Goal: Task Accomplishment & Management: Manage account settings

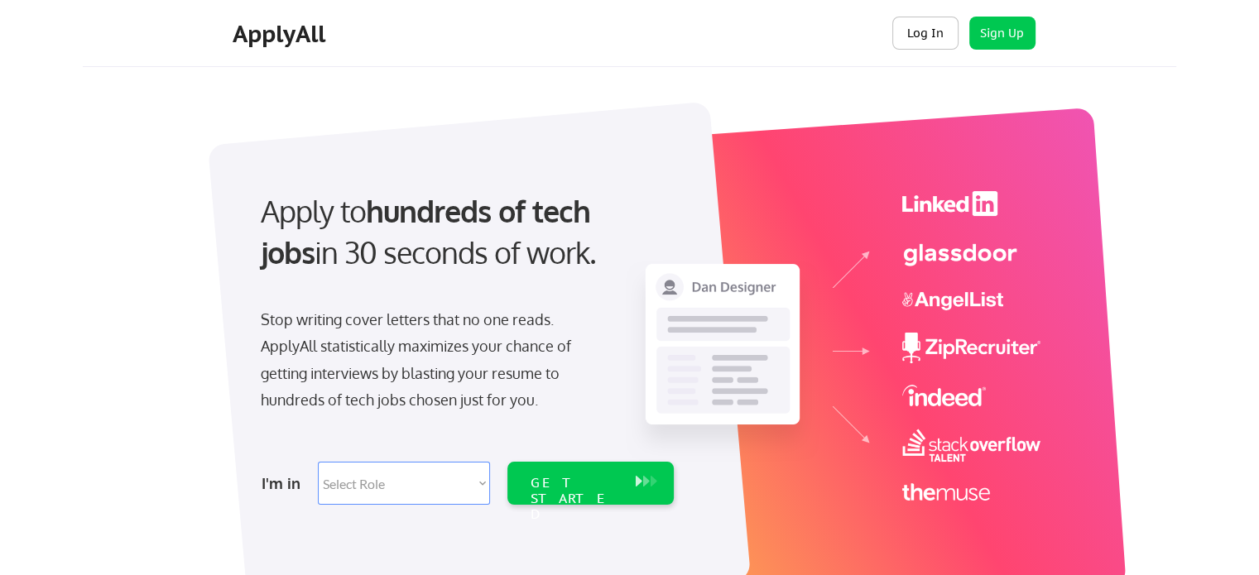
click at [921, 25] on button "Log In" at bounding box center [925, 33] width 66 height 33
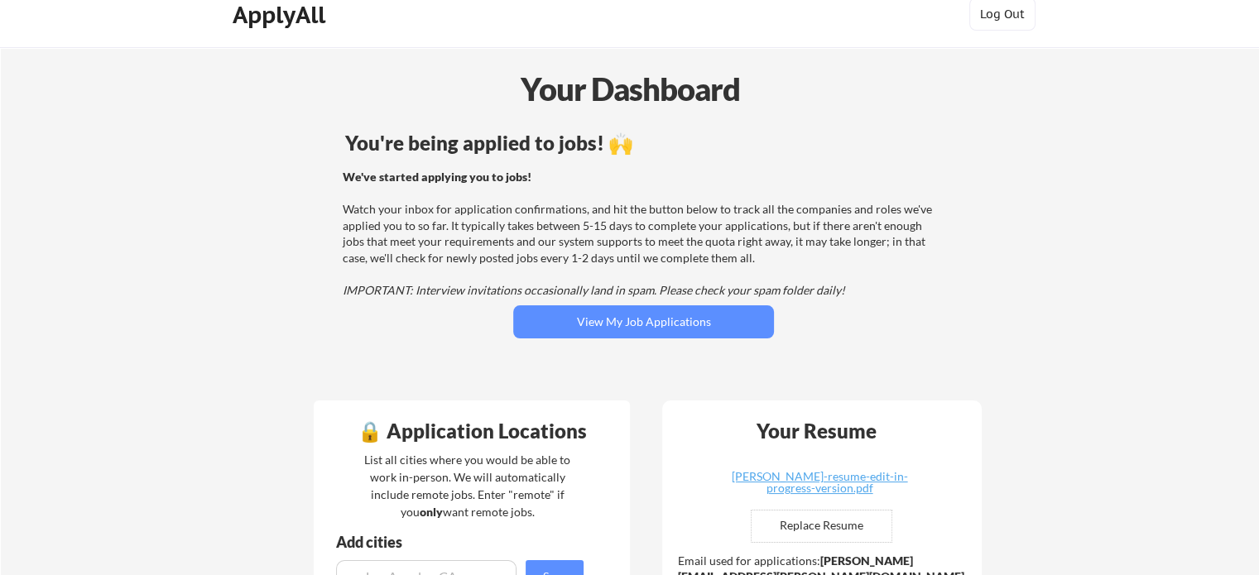
scroll to position [20, 0]
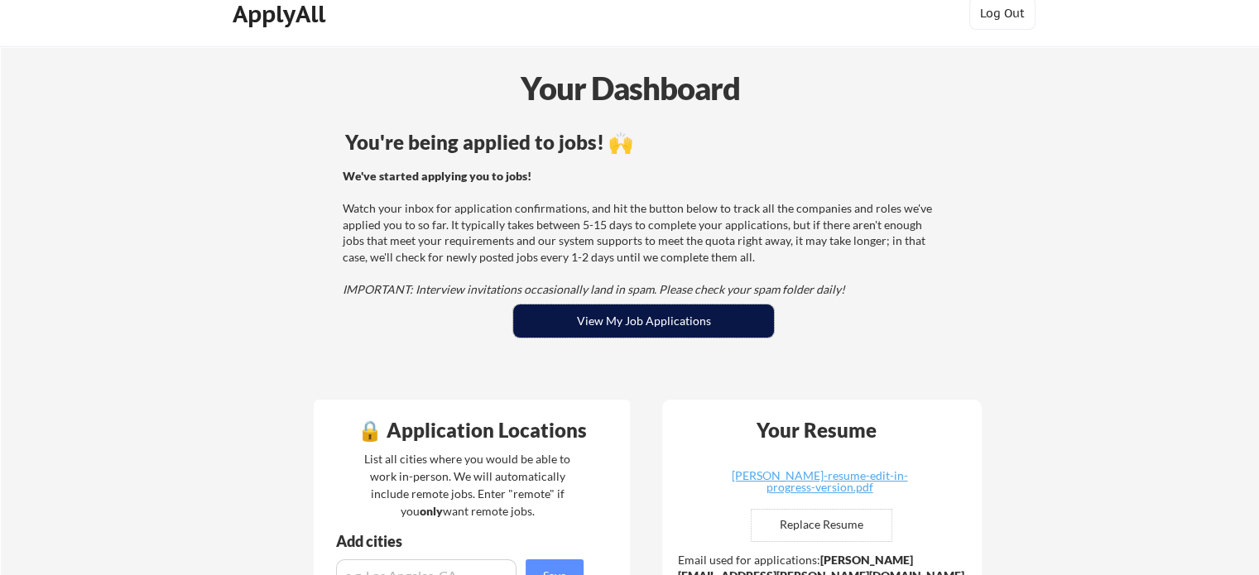
click at [666, 323] on button "View My Job Applications" at bounding box center [643, 321] width 261 height 33
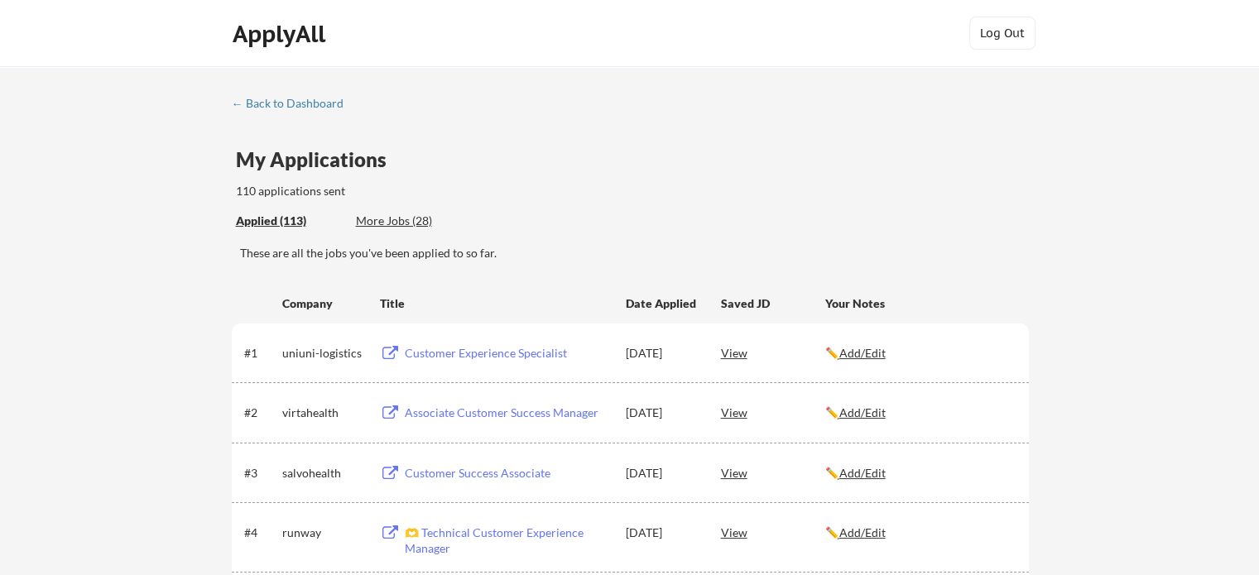
click at [940, 167] on div "My Applications 110 applications sent" at bounding box center [632, 175] width 793 height 50
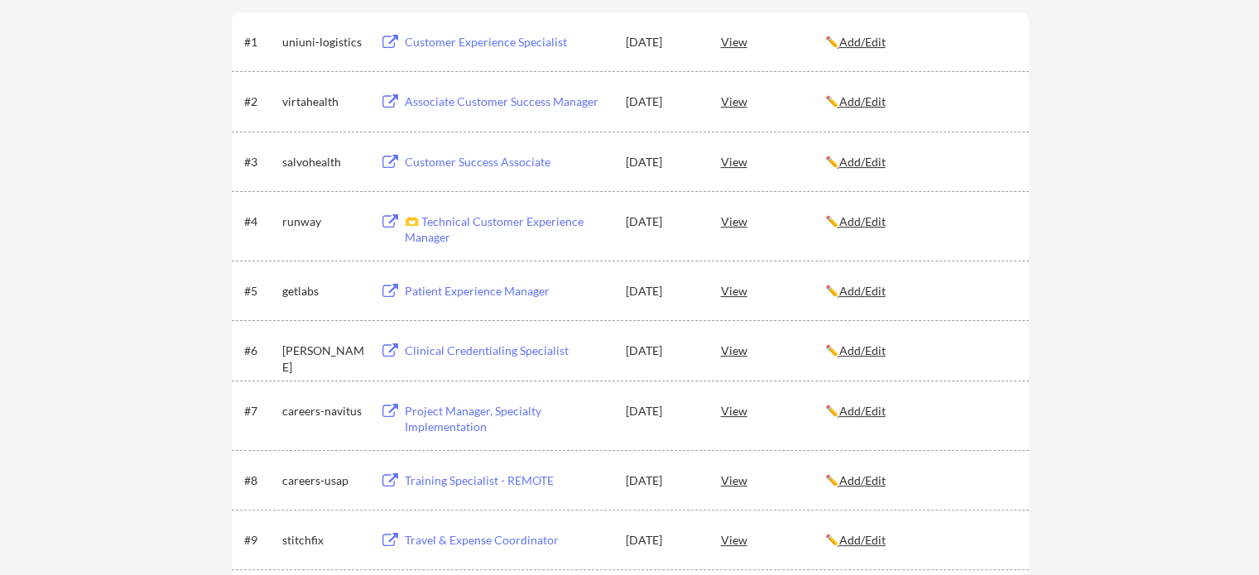
scroll to position [311, 0]
click at [388, 350] on button at bounding box center [390, 352] width 21 height 16
click at [391, 166] on button at bounding box center [390, 163] width 21 height 16
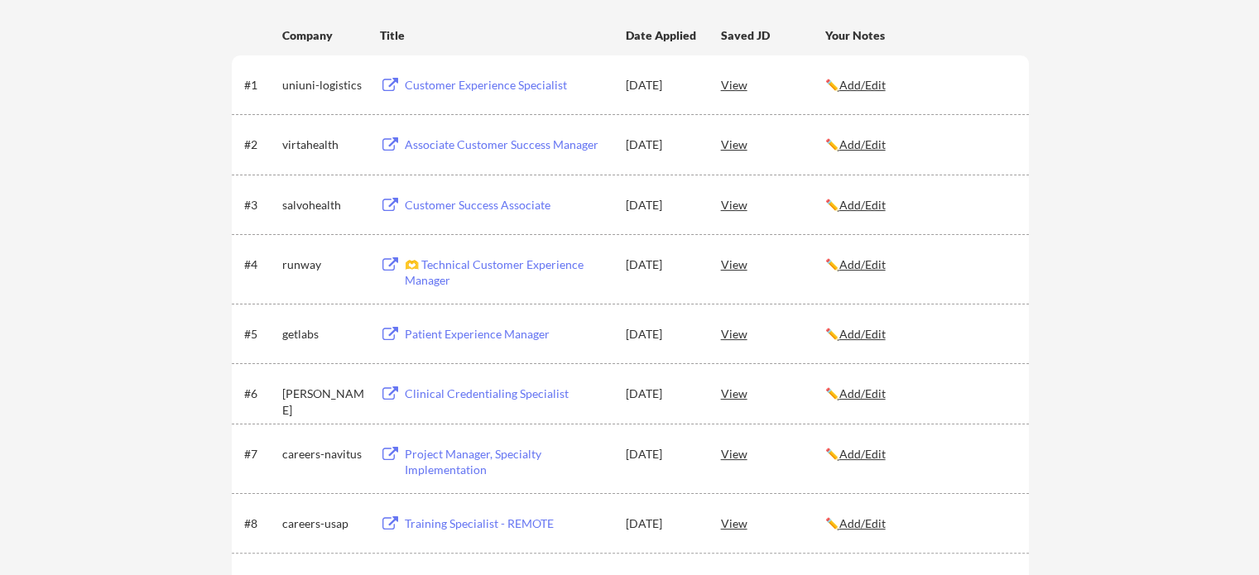
scroll to position [268, 0]
click at [387, 145] on button at bounding box center [390, 145] width 21 height 16
click at [388, 84] on button at bounding box center [390, 86] width 21 height 16
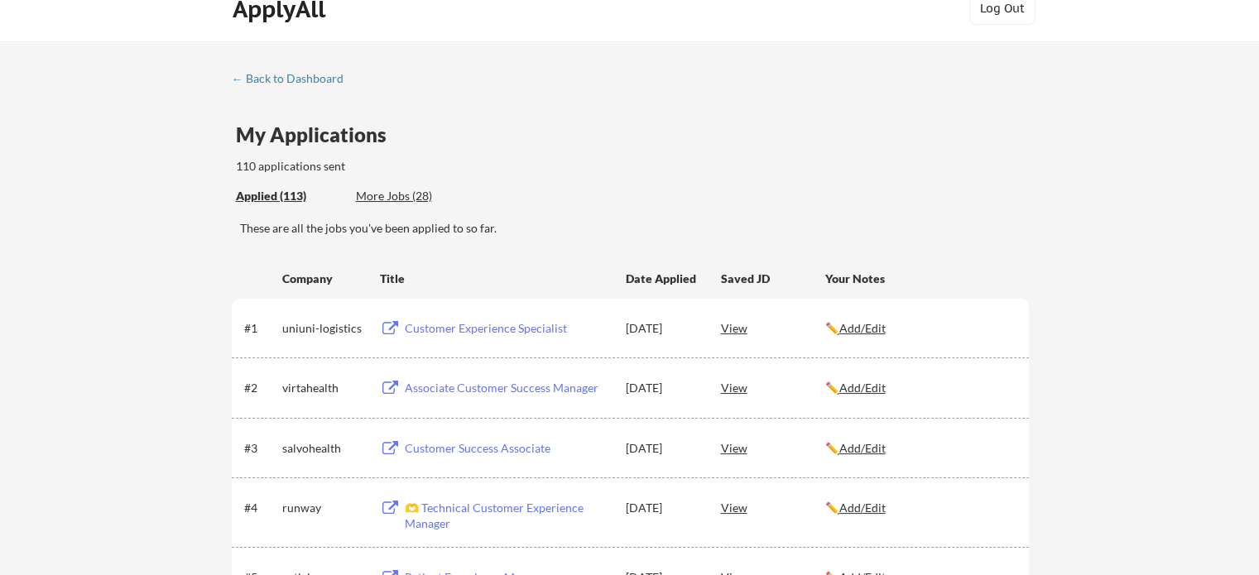
scroll to position [30, 0]
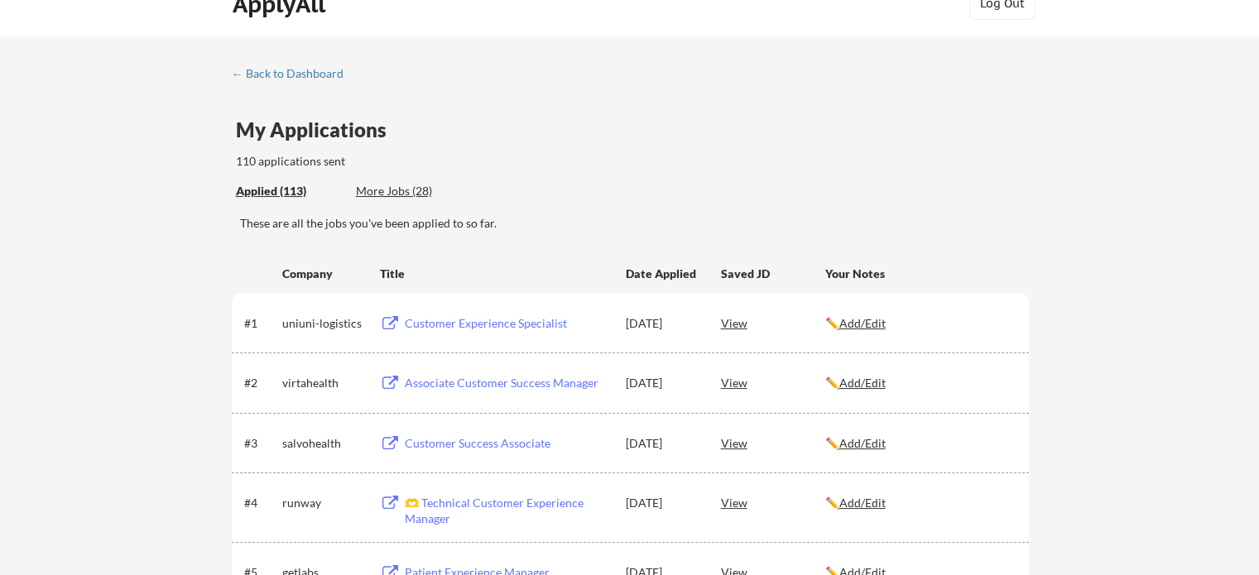
click at [415, 190] on div "More Jobs (28)" at bounding box center [417, 191] width 122 height 17
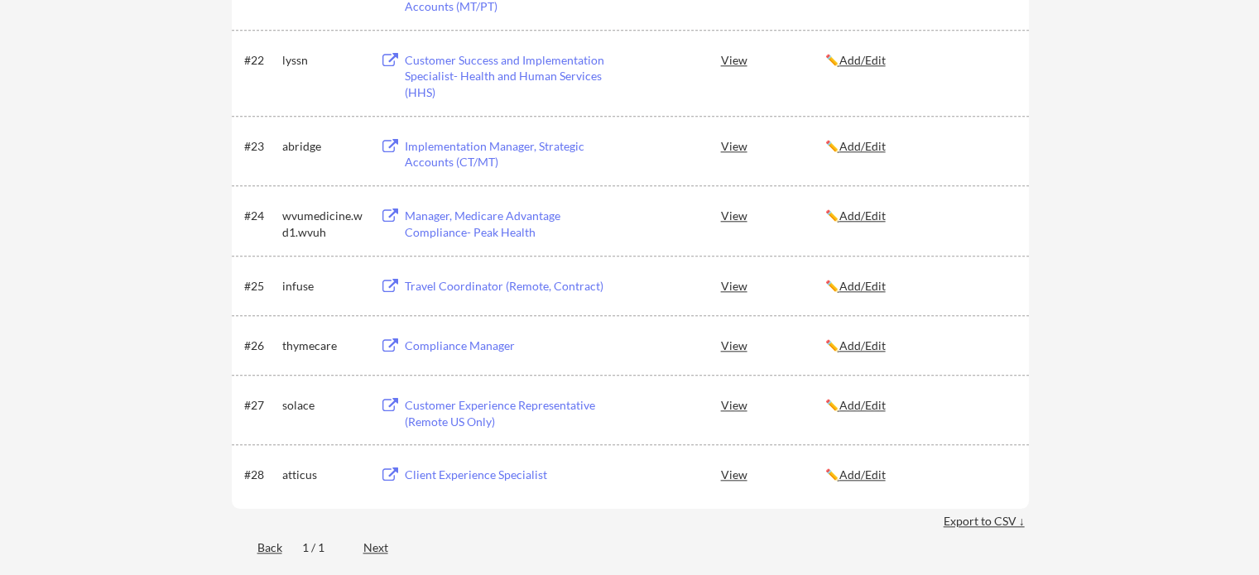
scroll to position [1709, 0]
click at [474, 480] on div "Client Experience Specialist" at bounding box center [507, 474] width 205 height 17
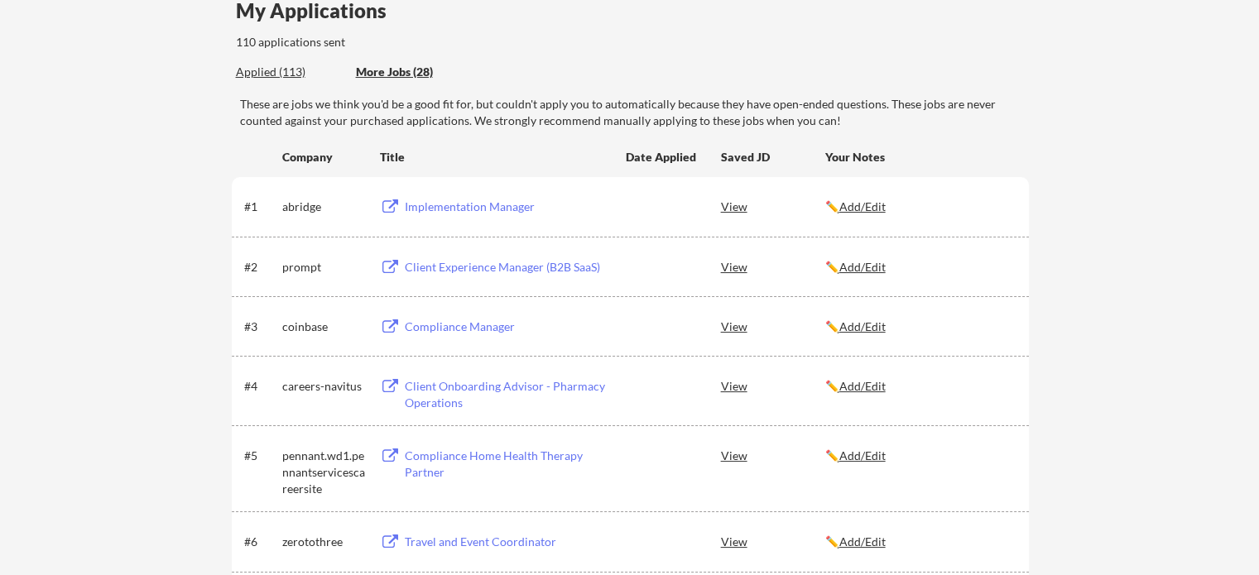
scroll to position [0, 0]
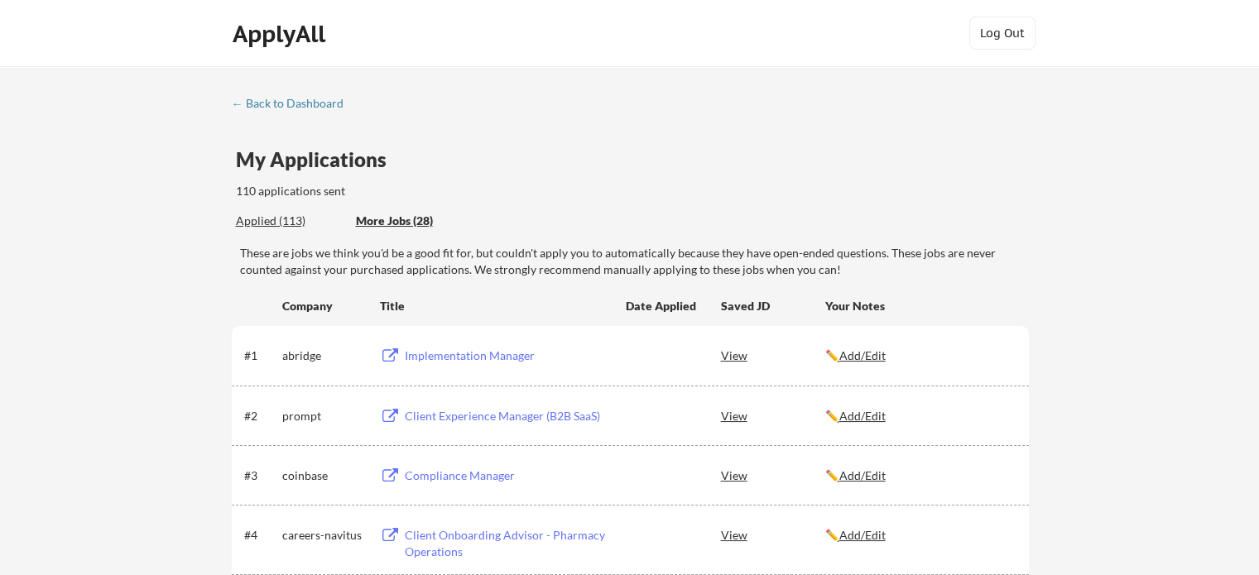
click at [258, 221] on div "Applied (113)" at bounding box center [290, 221] width 108 height 17
